Goal: Find contact information: Find contact information

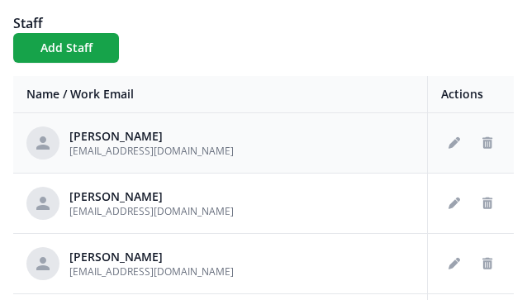
drag, startPoint x: 73, startPoint y: 151, endPoint x: 306, endPoint y: 140, distance: 233.1
click at [317, 137] on div "Dr. Cristi Cooper ccooper@seattleclassicalchristianschool.org" at bounding box center [219, 142] width 387 height 33
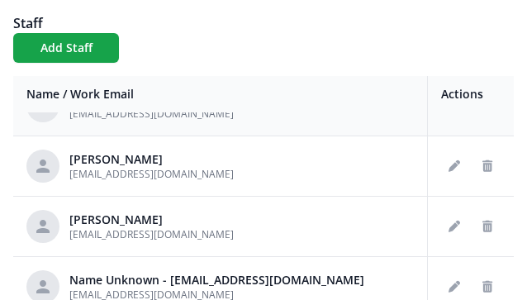
scroll to position [33, 0]
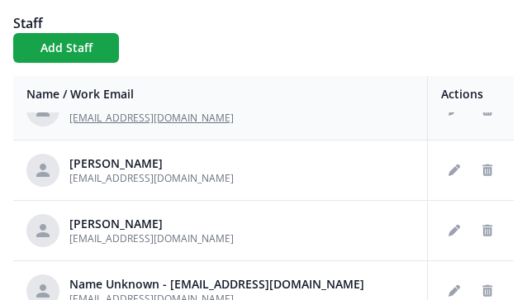
drag, startPoint x: 198, startPoint y: 116, endPoint x: 148, endPoint y: 119, distance: 50.4
click at [148, 119] on span "ccooper@seattleclassicalchristianschool.org" at bounding box center [151, 118] width 164 height 14
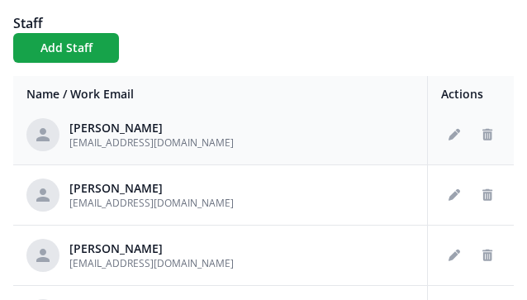
scroll to position [8, 0]
